Goal: Transaction & Acquisition: Purchase product/service

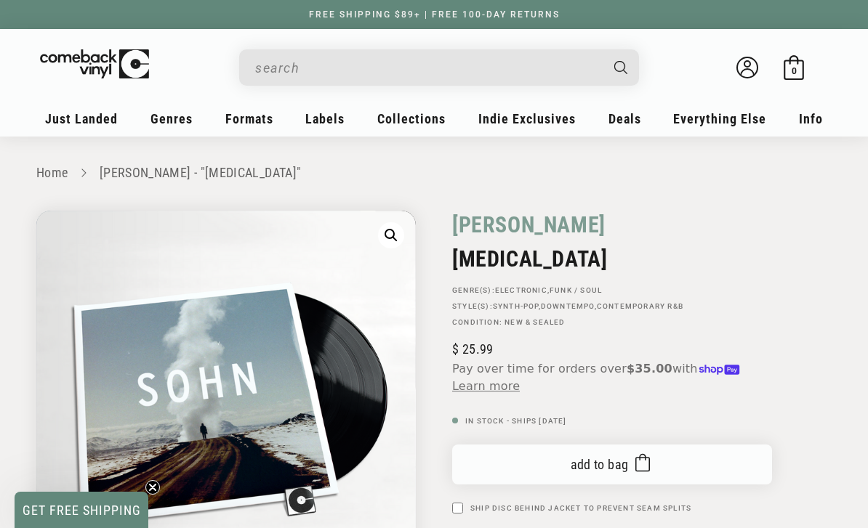
click at [597, 461] on span "Add to bag" at bounding box center [599, 464] width 58 height 15
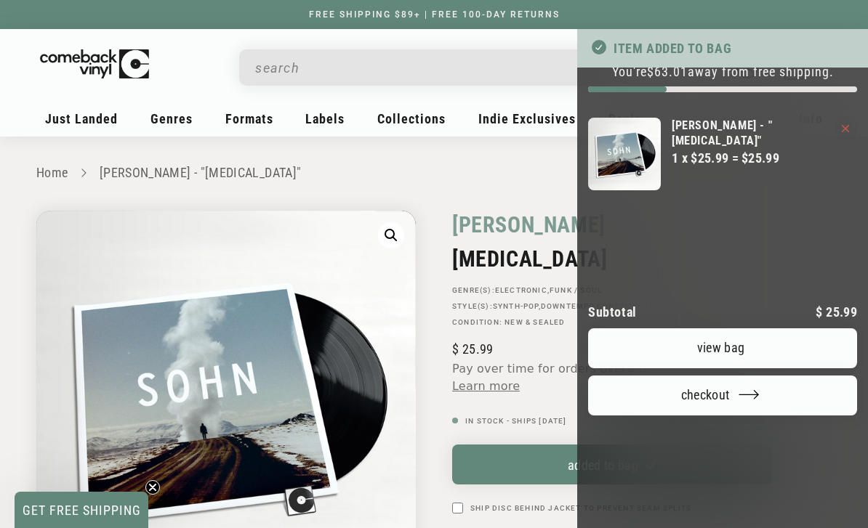
click at [68, 128] on div at bounding box center [434, 264] width 868 height 528
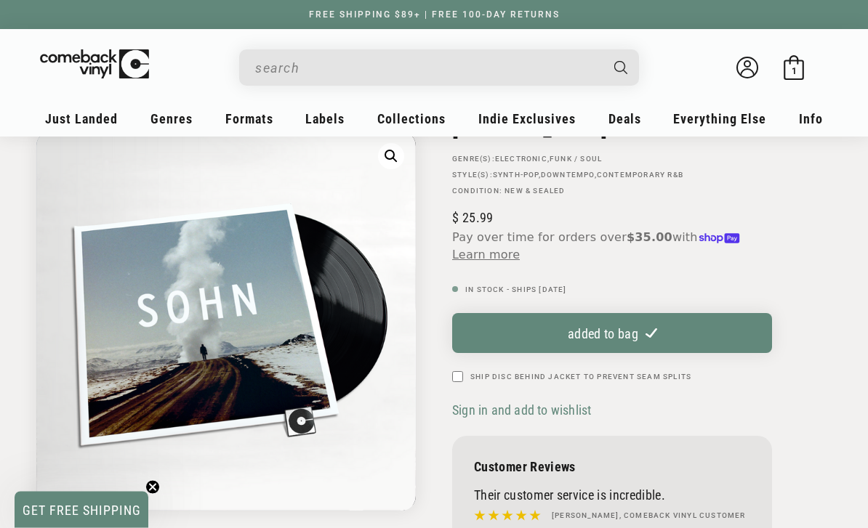
scroll to position [137, 0]
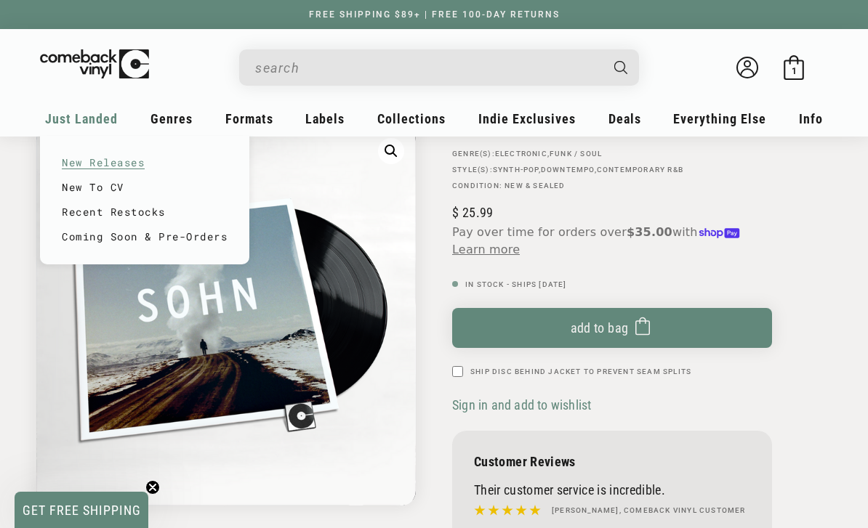
click at [100, 168] on link "New Releases" at bounding box center [145, 162] width 166 height 25
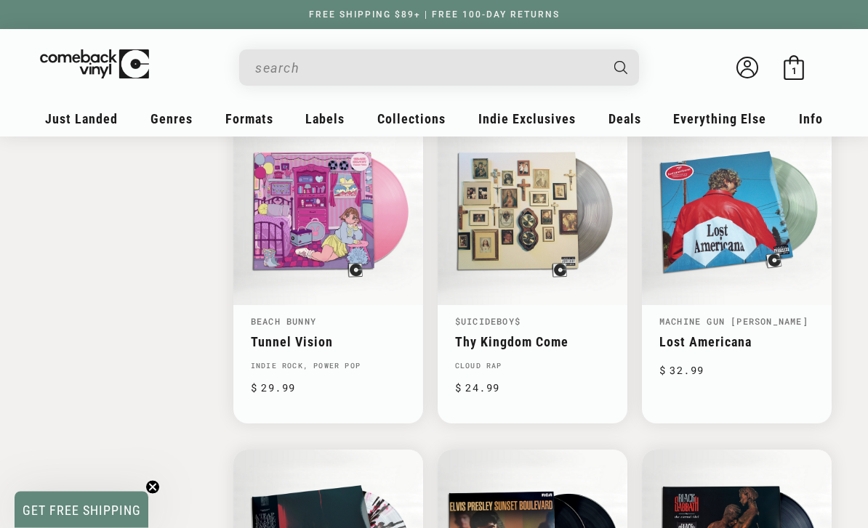
scroll to position [1896, 0]
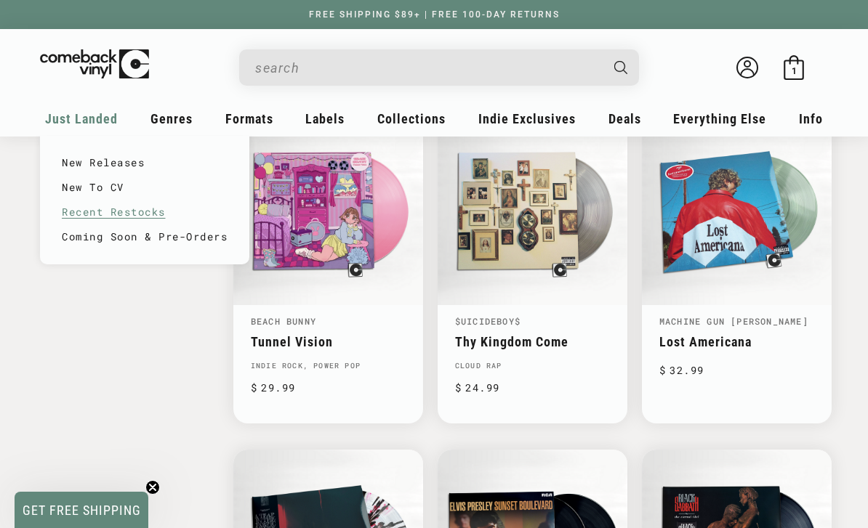
click at [139, 210] on link "Recent Restocks" at bounding box center [145, 212] width 166 height 25
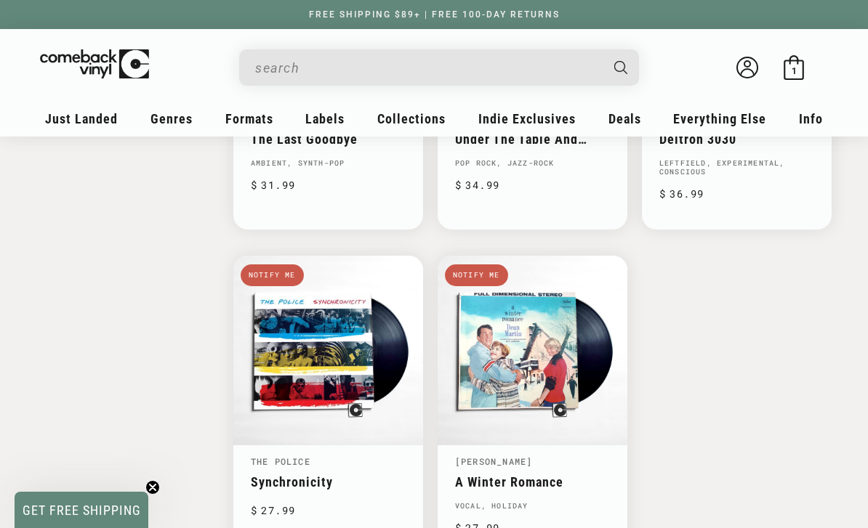
scroll to position [2118, 0]
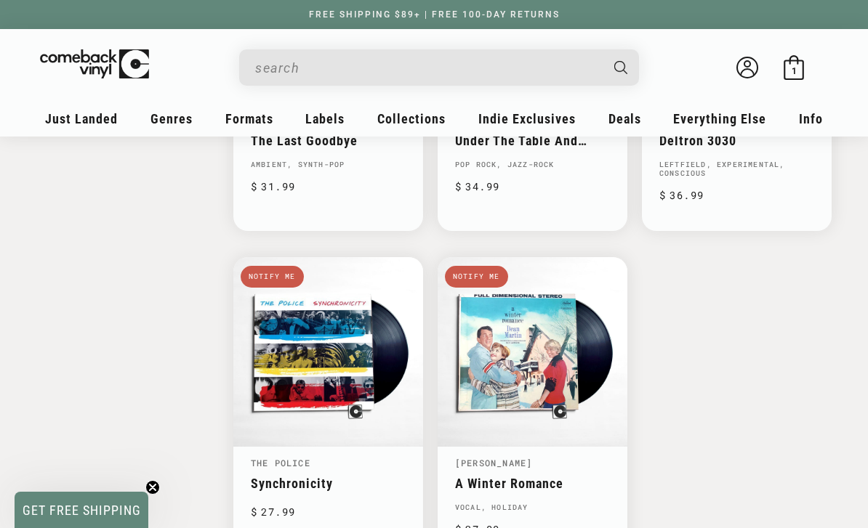
click at [482, 60] on input "When autocomplete results are available use up and down arrows to review and en…" at bounding box center [427, 68] width 344 height 30
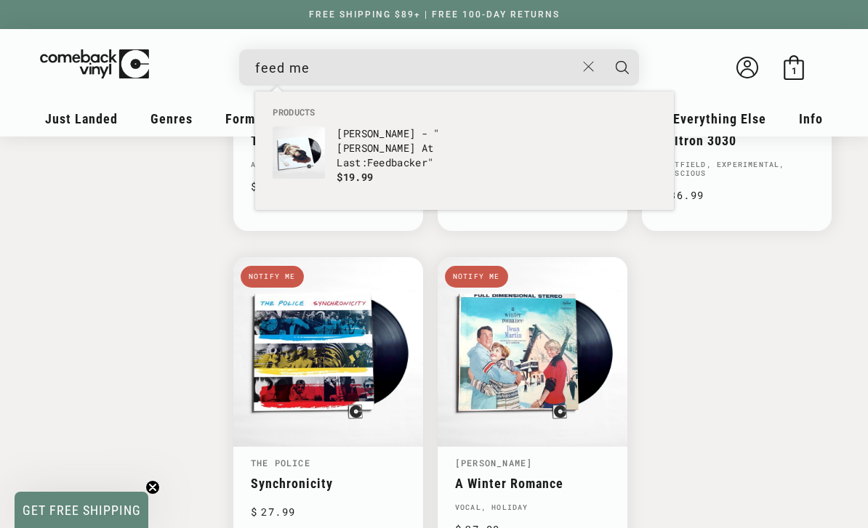
type input "feed me"
click at [622, 67] on button "Search" at bounding box center [622, 67] width 36 height 36
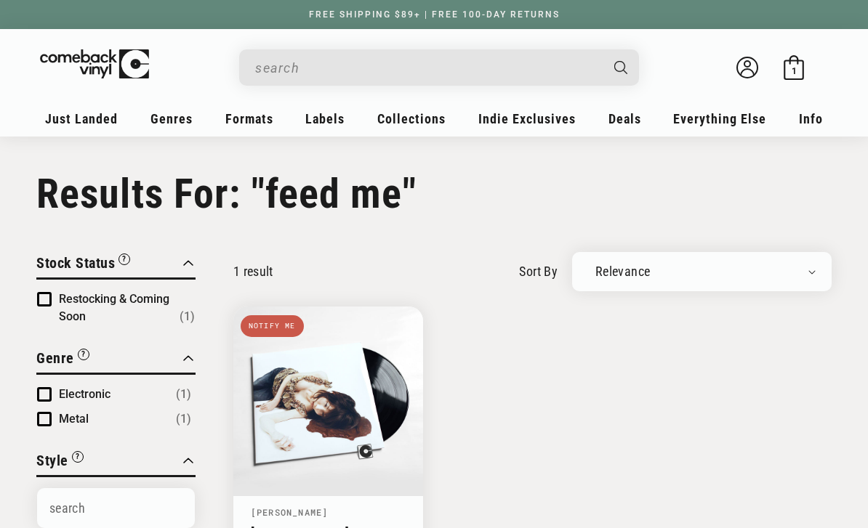
type input "feed me"
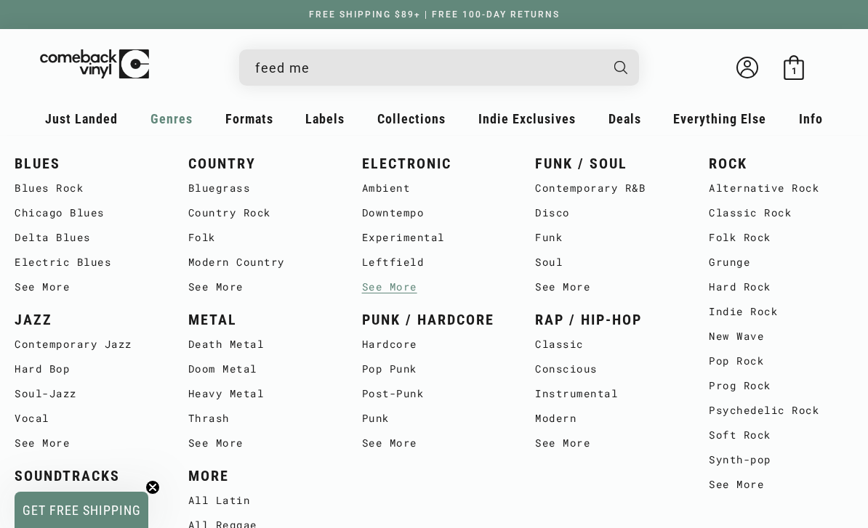
click at [406, 289] on link "See More" at bounding box center [434, 287] width 145 height 25
